Goal: Entertainment & Leisure: Consume media (video, audio)

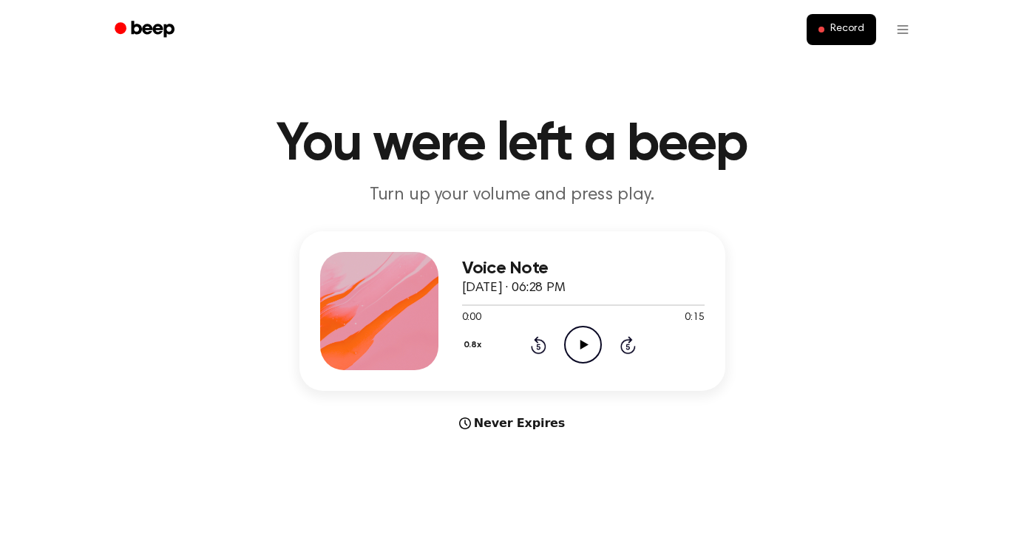
click at [589, 353] on icon "Play Audio" at bounding box center [583, 345] width 38 height 38
click at [581, 345] on icon at bounding box center [584, 345] width 8 height 10
click at [577, 339] on icon "Play Audio" at bounding box center [583, 345] width 38 height 38
click at [578, 342] on icon "Play Audio" at bounding box center [583, 345] width 38 height 38
click at [577, 348] on icon "Play Audio" at bounding box center [583, 345] width 38 height 38
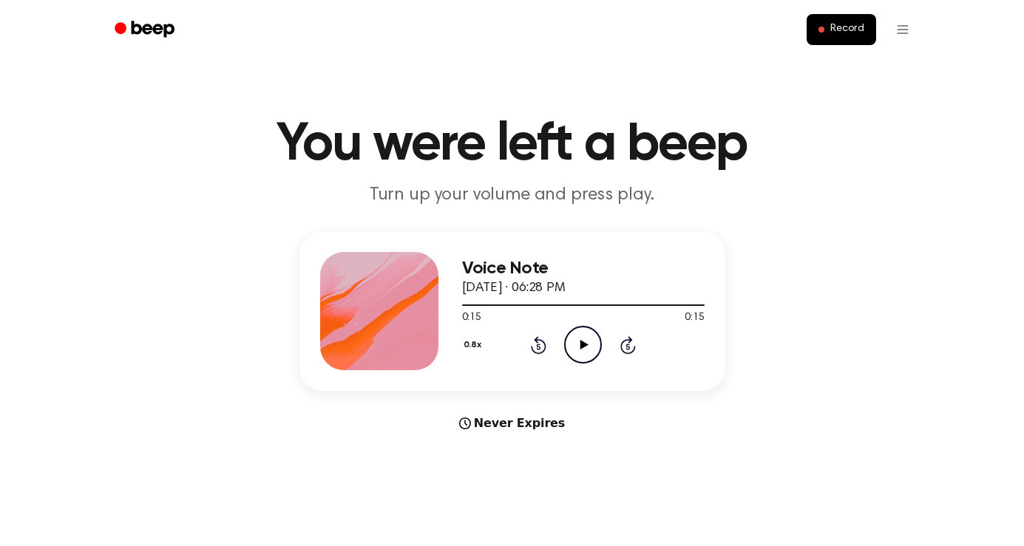
click at [585, 342] on icon "Play Audio" at bounding box center [583, 345] width 38 height 38
click at [586, 341] on icon "Play Audio" at bounding box center [583, 345] width 38 height 38
click at [586, 338] on icon "Play Audio" at bounding box center [583, 345] width 38 height 38
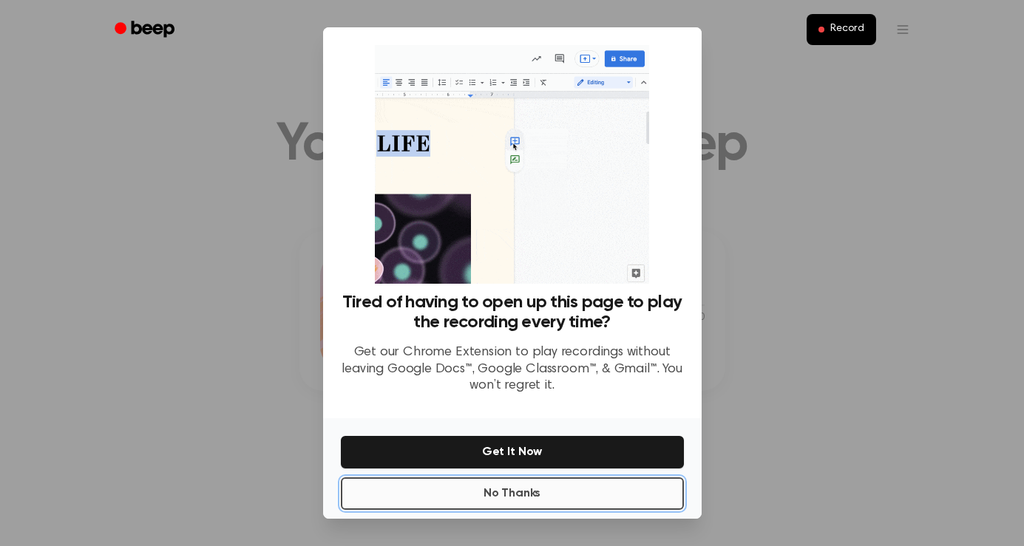
click at [525, 493] on button "No Thanks" at bounding box center [512, 494] width 343 height 33
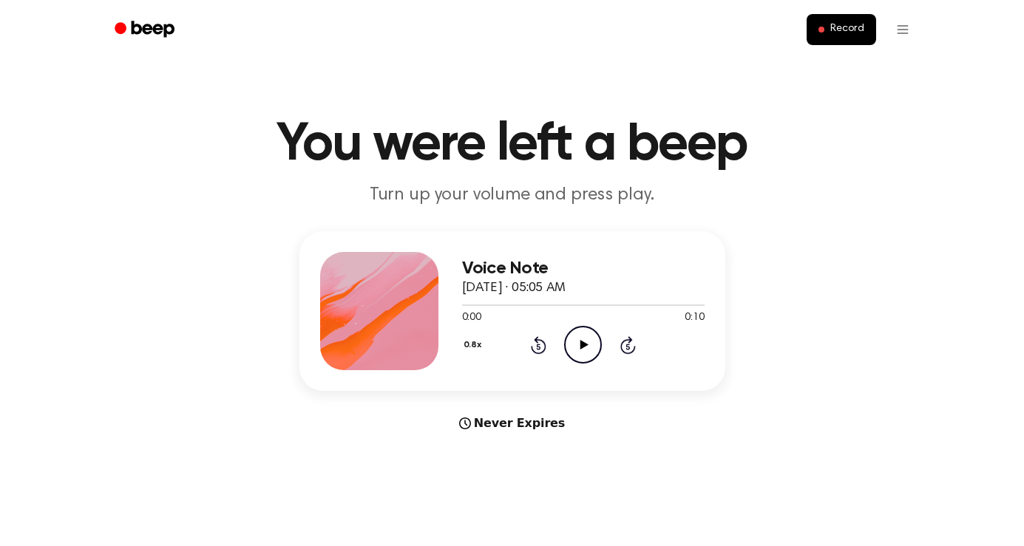
click at [583, 342] on icon at bounding box center [584, 345] width 8 height 10
click at [577, 345] on icon "Play Audio" at bounding box center [583, 345] width 38 height 38
